Goal: Task Accomplishment & Management: Complete application form

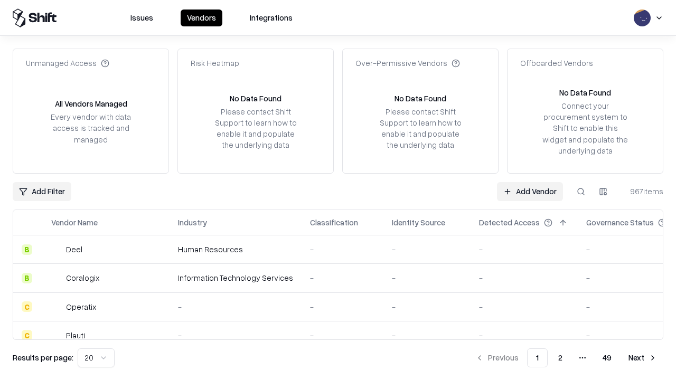
click at [530, 191] on link "Add Vendor" at bounding box center [530, 191] width 66 height 19
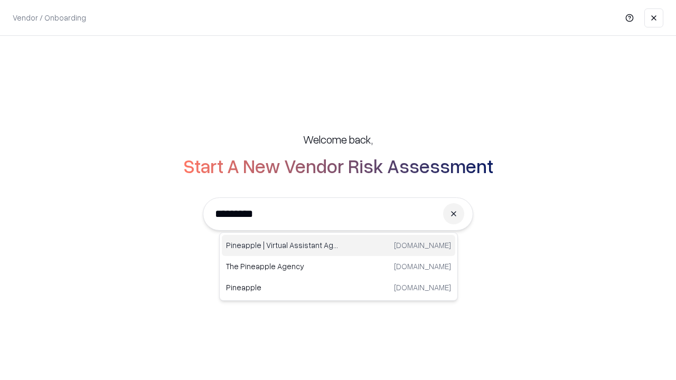
click at [338, 246] on div "Pineapple | Virtual Assistant Agency [DOMAIN_NAME]" at bounding box center [338, 245] width 233 height 21
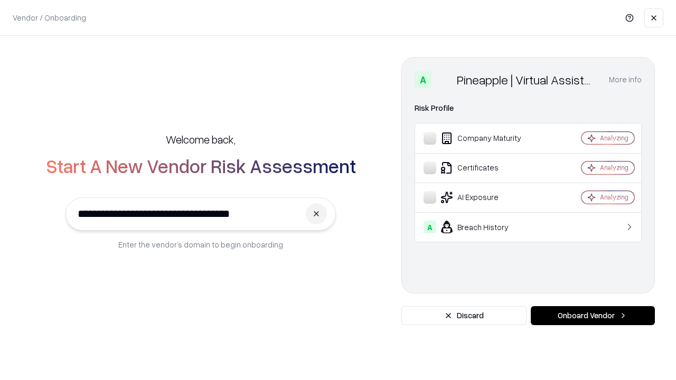
type input "**********"
click at [592, 316] on button "Onboard Vendor" at bounding box center [593, 315] width 124 height 19
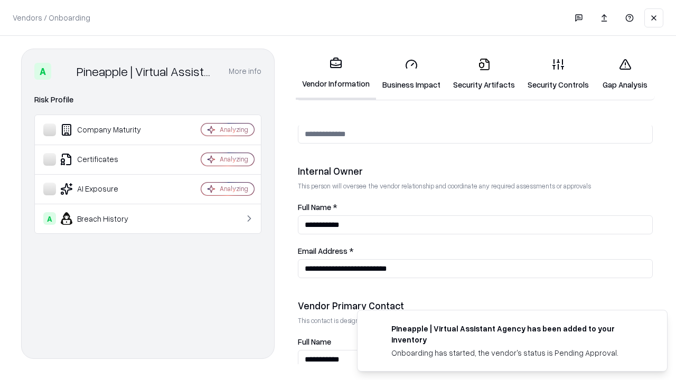
scroll to position [547, 0]
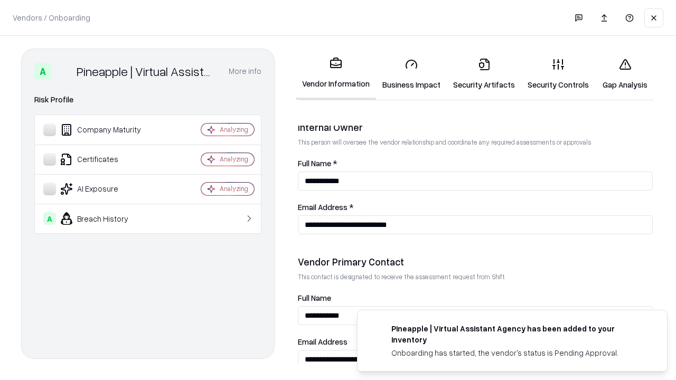
click at [411, 74] on link "Business Impact" at bounding box center [411, 74] width 71 height 49
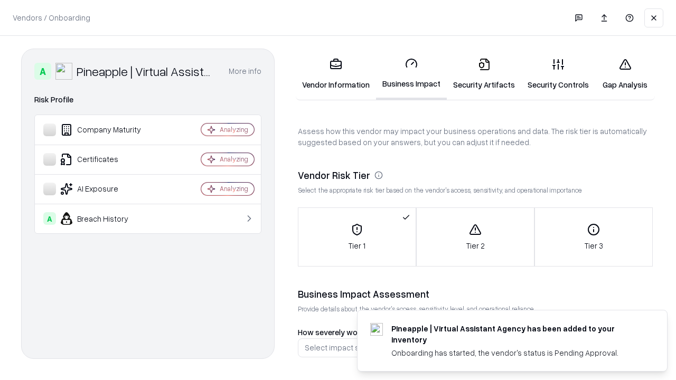
click at [484, 74] on link "Security Artifacts" at bounding box center [484, 74] width 74 height 49
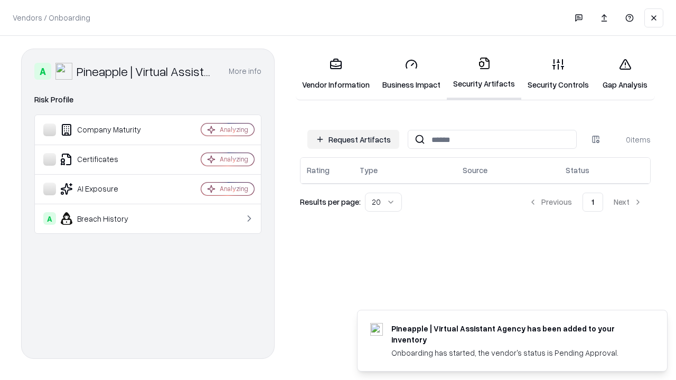
click at [353, 139] on button "Request Artifacts" at bounding box center [353, 139] width 92 height 19
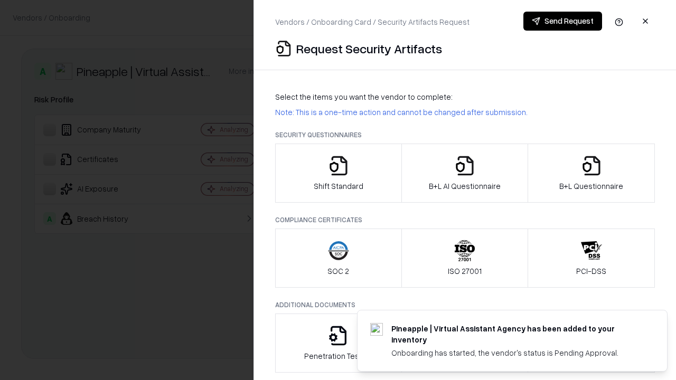
click at [338, 173] on icon "button" at bounding box center [338, 165] width 21 height 21
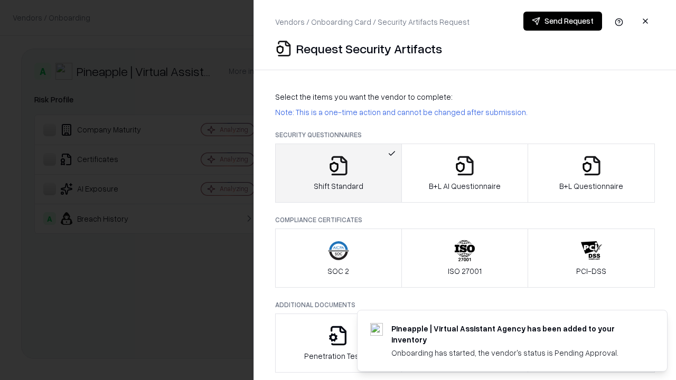
click at [562, 21] on button "Send Request" at bounding box center [562, 21] width 79 height 19
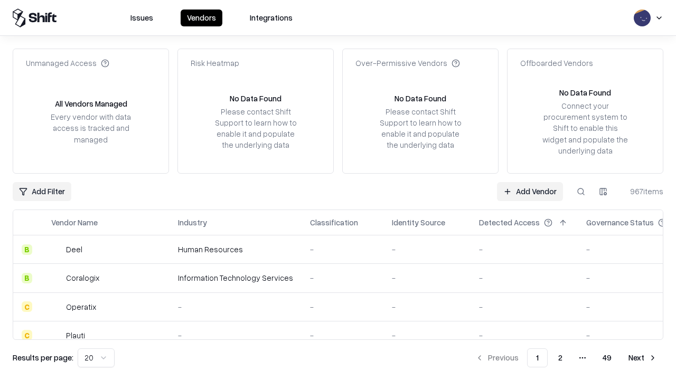
click at [581, 191] on button at bounding box center [580, 191] width 19 height 19
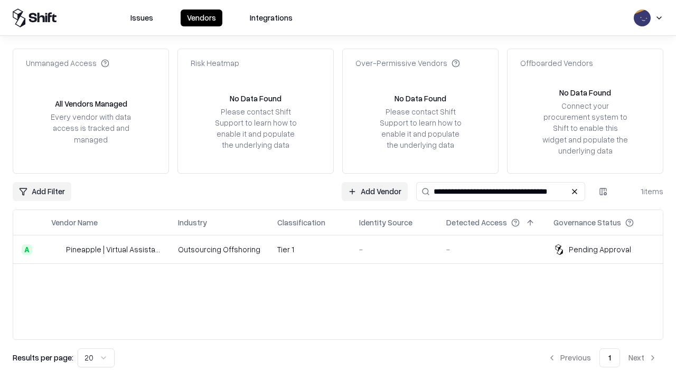
type input "**********"
click at [344, 249] on td "Tier 1" at bounding box center [310, 249] width 82 height 29
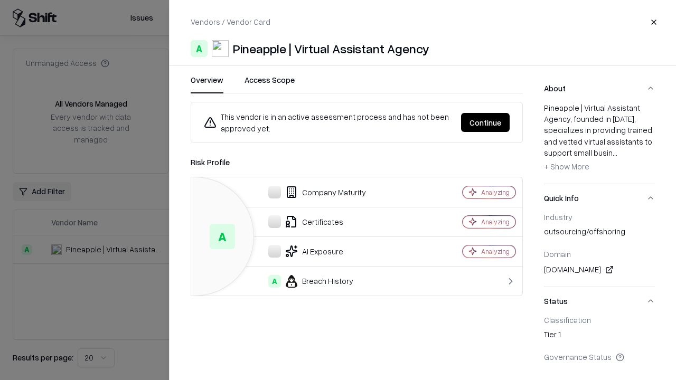
click at [485, 122] on button "Continue" at bounding box center [485, 122] width 49 height 19
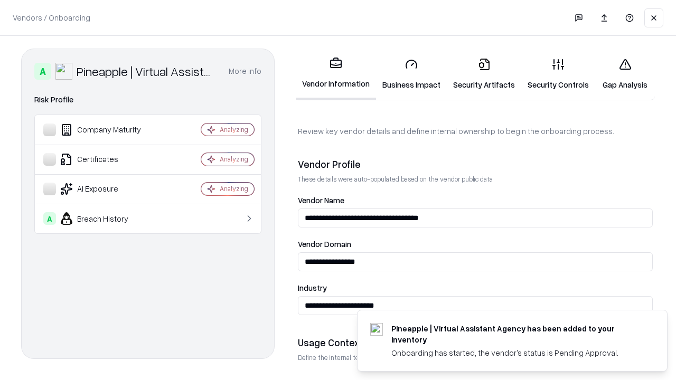
click at [484, 74] on link "Security Artifacts" at bounding box center [484, 74] width 74 height 49
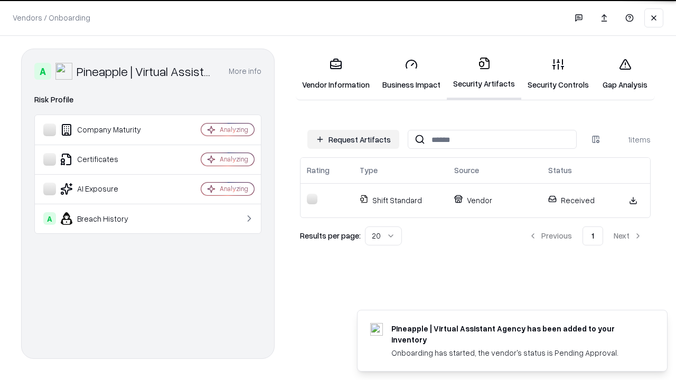
click at [558, 74] on link "Security Controls" at bounding box center [558, 74] width 74 height 49
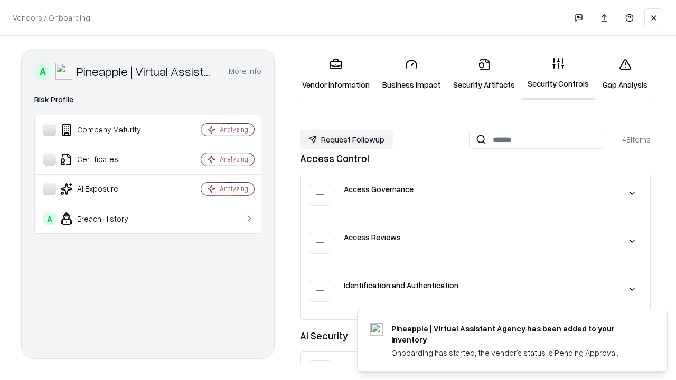
click at [346, 139] on button "Request Followup" at bounding box center [346, 139] width 93 height 19
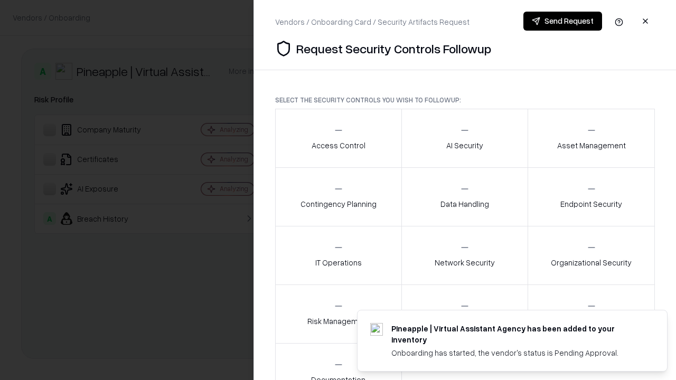
click at [338, 138] on div "Access Control" at bounding box center [339, 138] width 54 height 26
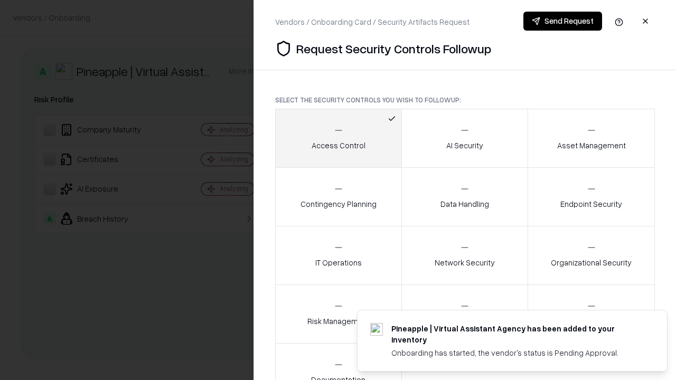
click at [562, 21] on button "Send Request" at bounding box center [562, 21] width 79 height 19
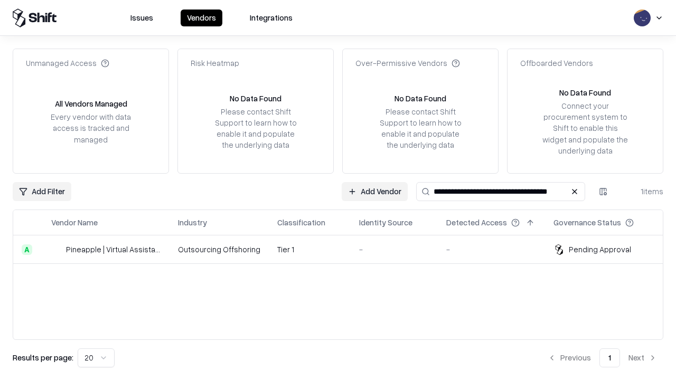
type input "**********"
click at [344, 249] on td "Tier 1" at bounding box center [310, 249] width 82 height 29
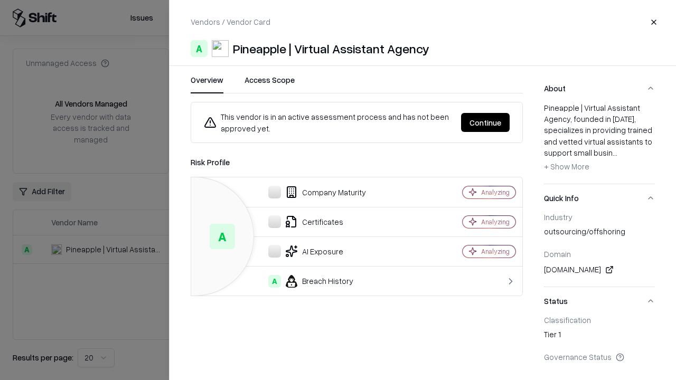
click at [485, 122] on button "Continue" at bounding box center [485, 122] width 49 height 19
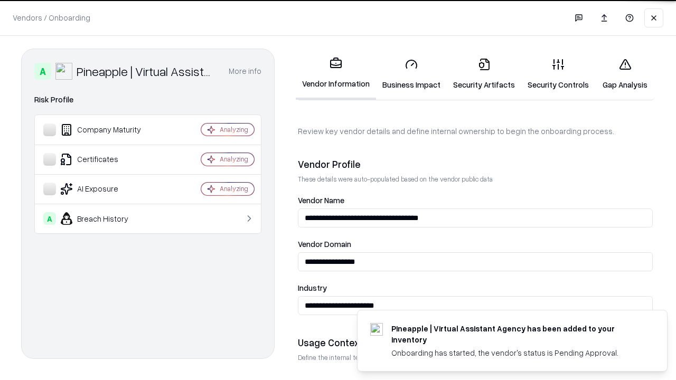
click at [625, 74] on link "Gap Analysis" at bounding box center [625, 74] width 60 height 49
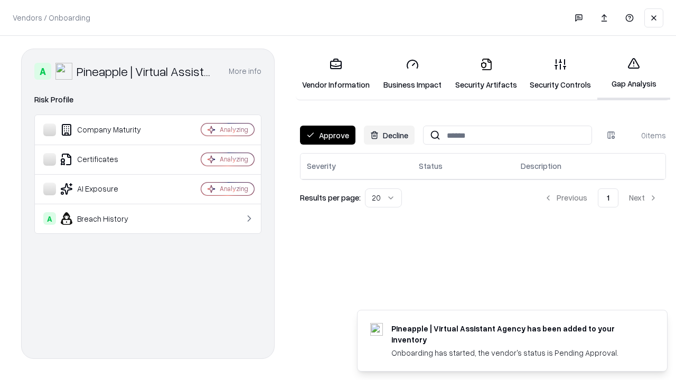
click at [327, 135] on button "Approve" at bounding box center [327, 135] width 55 height 19
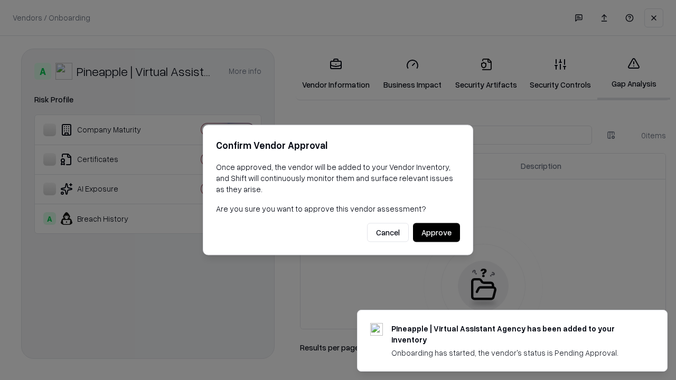
click at [436, 232] on button "Approve" at bounding box center [436, 232] width 47 height 19
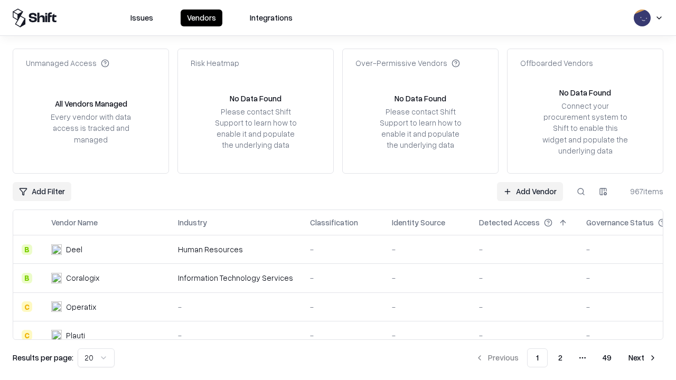
type input "**********"
click at [530, 191] on link "Add Vendor" at bounding box center [530, 191] width 66 height 19
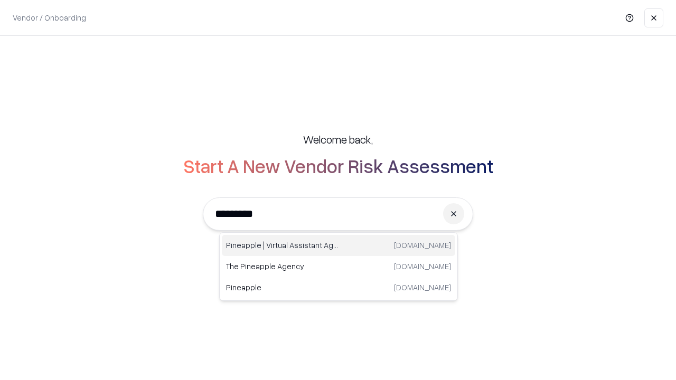
click at [338, 246] on div "Pineapple | Virtual Assistant Agency [DOMAIN_NAME]" at bounding box center [338, 245] width 233 height 21
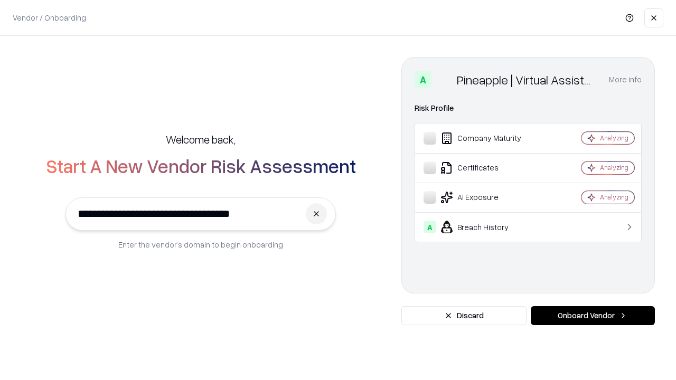
type input "**********"
click at [592, 316] on button "Onboard Vendor" at bounding box center [593, 315] width 124 height 19
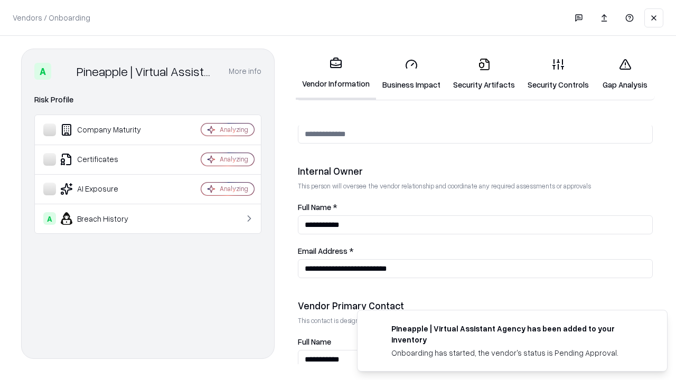
scroll to position [547, 0]
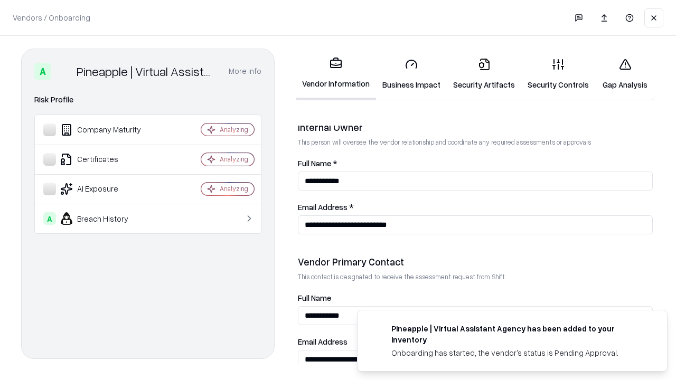
click at [625, 74] on link "Gap Analysis" at bounding box center [625, 74] width 60 height 49
